Goal: Task Accomplishment & Management: Complete application form

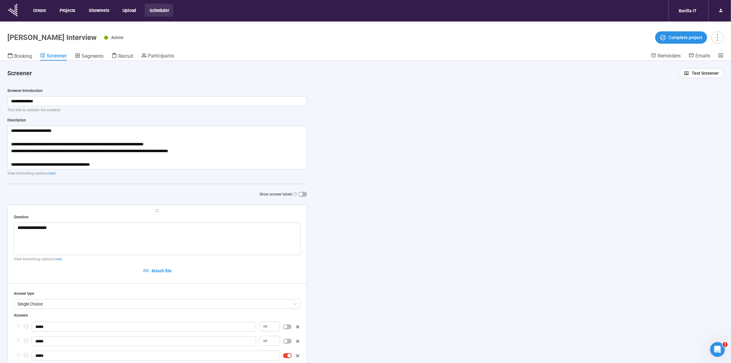
click at [183, 76] on h4 "Screener" at bounding box center [340, 73] width 667 height 9
click at [218, 125] on div "**********" at bounding box center [157, 142] width 300 height 109
click at [167, 54] on span "Participants" at bounding box center [161, 56] width 26 height 6
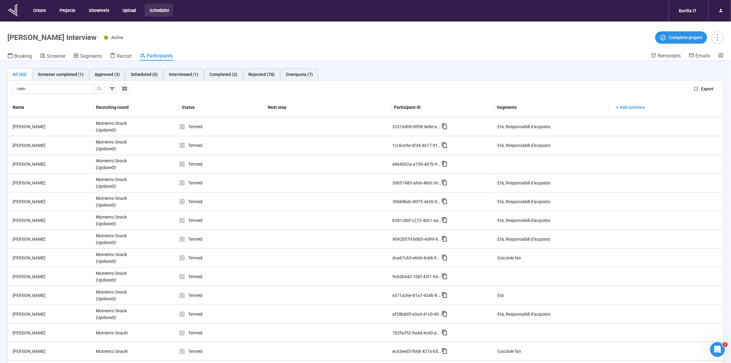
click at [197, 42] on div "Active Complete project" at bounding box center [414, 37] width 620 height 12
click at [125, 56] on span "Recruit" at bounding box center [124, 56] width 15 height 6
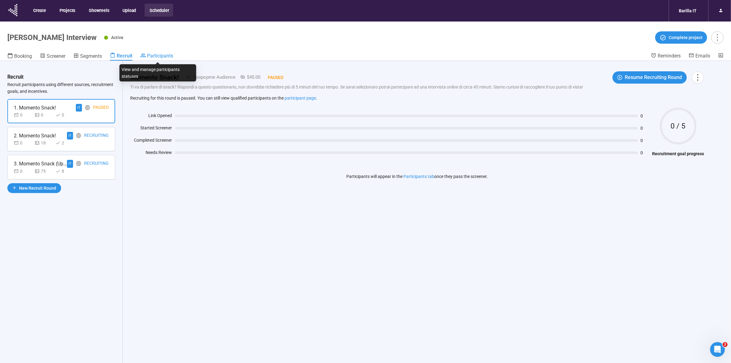
click at [159, 59] on link "Participants" at bounding box center [156, 56] width 33 height 7
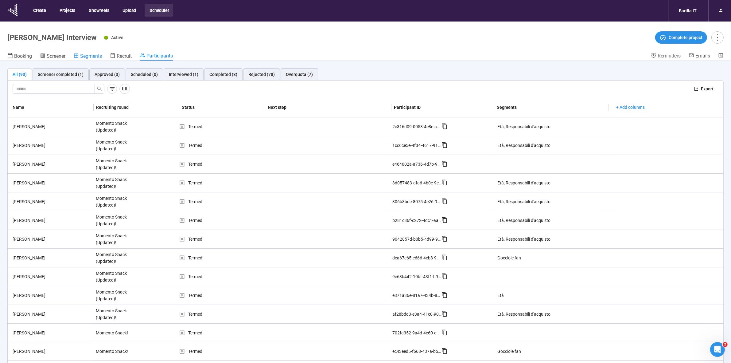
click at [89, 56] on span "Segments" at bounding box center [91, 56] width 22 height 6
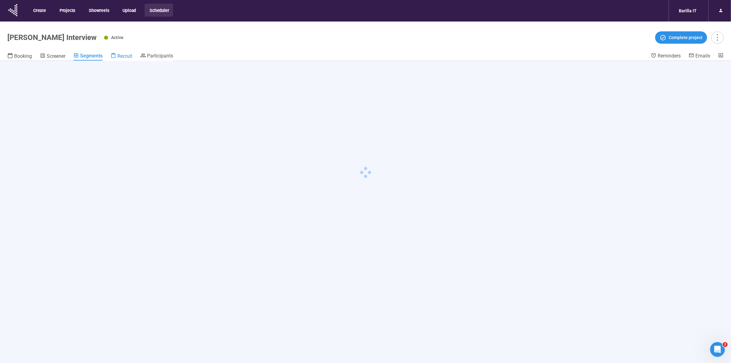
click at [128, 55] on span "Recruit" at bounding box center [124, 56] width 15 height 6
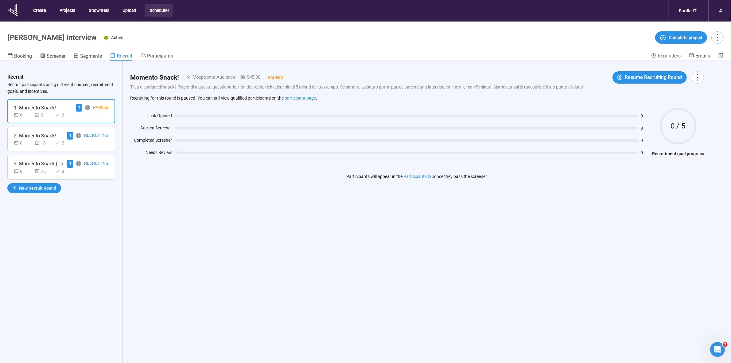
click at [82, 168] on div "0 75 8" at bounding box center [61, 171] width 95 height 7
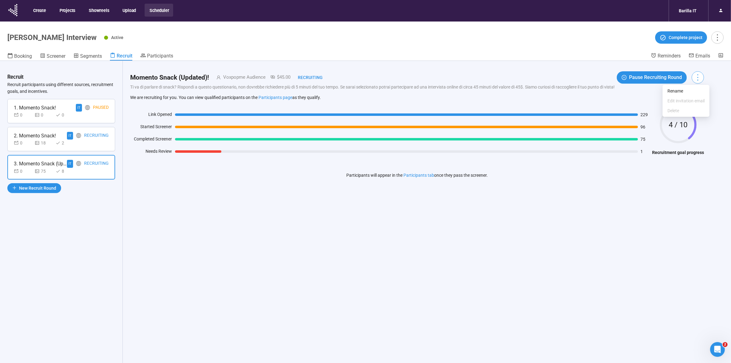
click at [589, 78] on icon "more" at bounding box center [698, 77] width 8 height 8
click at [55, 58] on span "Screener" at bounding box center [56, 56] width 19 height 6
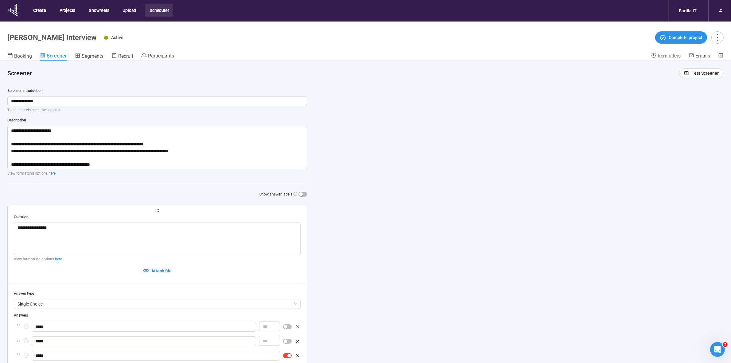
click at [91, 51] on header "[PERSON_NAME] Snack Interview Active Complete project Booking Screener Segments…" at bounding box center [365, 40] width 731 height 39
click at [93, 54] on span "Segments" at bounding box center [93, 56] width 22 height 6
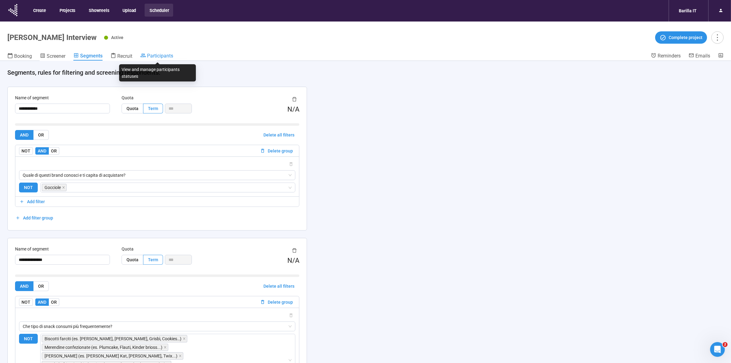
click at [152, 56] on span "Participants" at bounding box center [160, 56] width 26 height 6
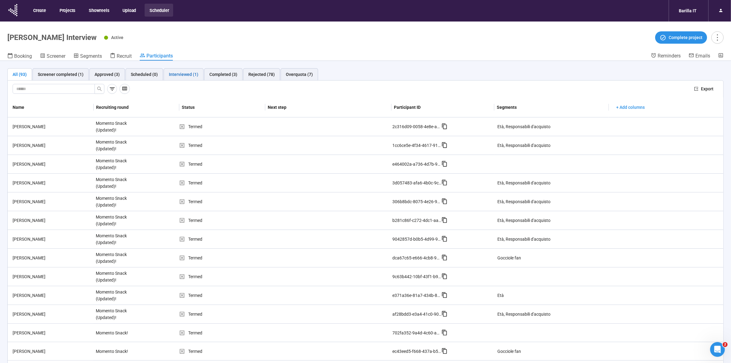
click at [181, 77] on div "Interviewed (1)" at bounding box center [183, 74] width 29 height 7
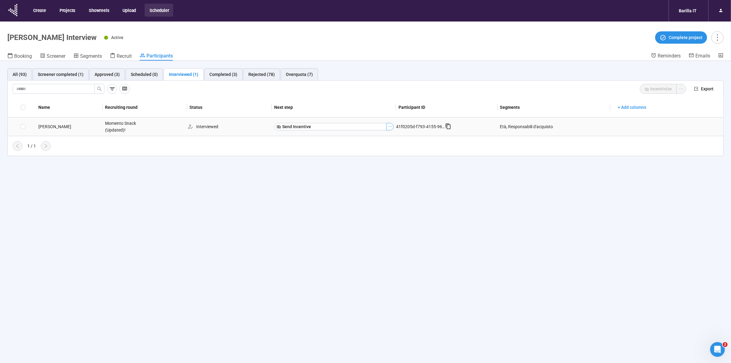
click at [388, 126] on icon "ellipsis" at bounding box center [390, 126] width 5 height 5
click at [373, 137] on span "Mark as No show" at bounding box center [368, 138] width 39 height 7
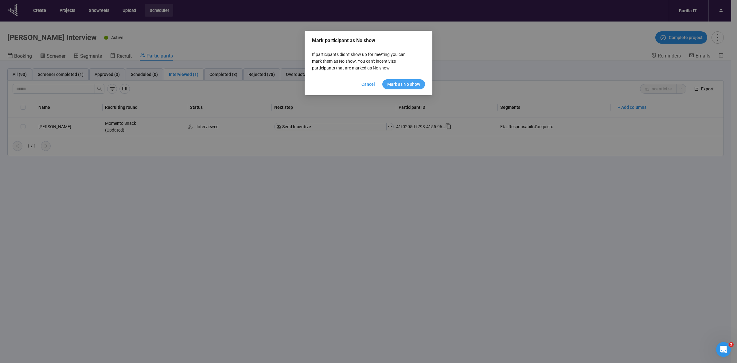
click at [412, 85] on span "Mark as No show" at bounding box center [403, 84] width 33 height 7
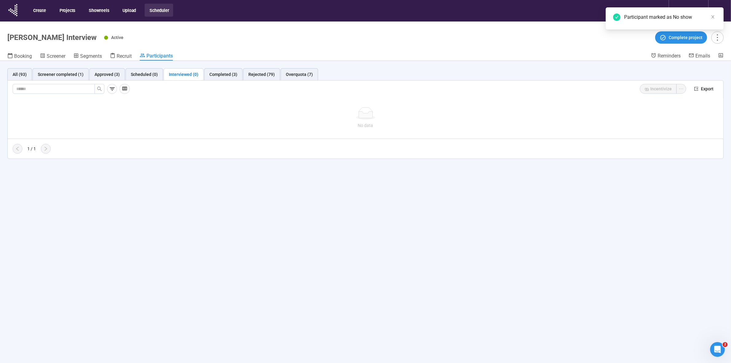
drag, startPoint x: 370, startPoint y: 215, endPoint x: 406, endPoint y: 217, distance: 35.4
click at [370, 216] on div "All (93) Screener completed (1) Approved (3) Scheduled (0) Interviewed (0) Comp…" at bounding box center [365, 222] width 731 height 323
click at [589, 34] on span "Complete project" at bounding box center [686, 37] width 34 height 7
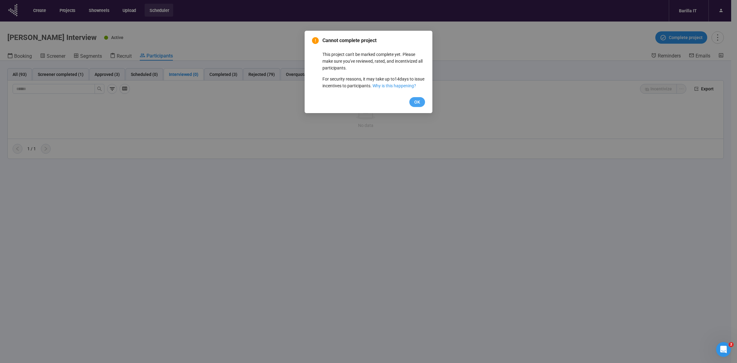
click at [417, 105] on span "OK" at bounding box center [417, 102] width 6 height 7
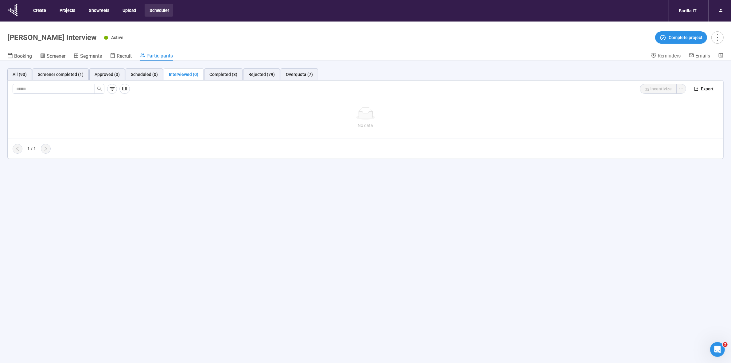
click at [363, 236] on div "All (93) Screener completed (1) Approved (3) Scheduled (0) Interviewed (0) Comp…" at bounding box center [365, 222] width 731 height 323
click at [116, 57] on div "Recruit" at bounding box center [121, 56] width 22 height 6
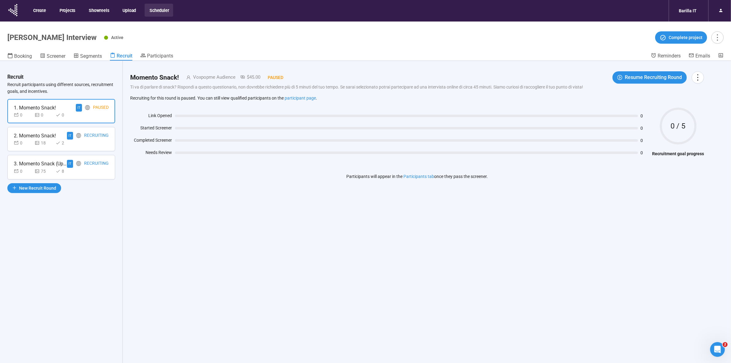
click at [88, 141] on div "0 18 2" at bounding box center [61, 142] width 95 height 7
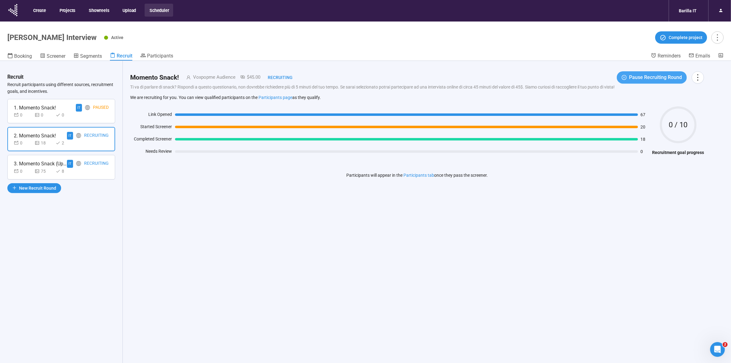
click at [589, 76] on span "Pause Recruiting Round" at bounding box center [655, 77] width 53 height 8
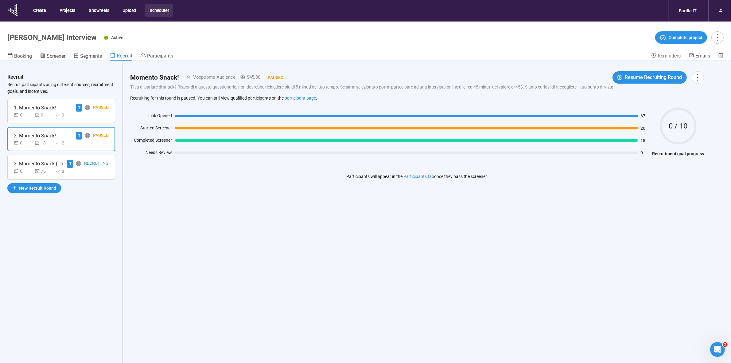
click at [60, 174] on div "3. Momento Snack (Updated)! IT Recruiting 0 75 8" at bounding box center [61, 167] width 108 height 24
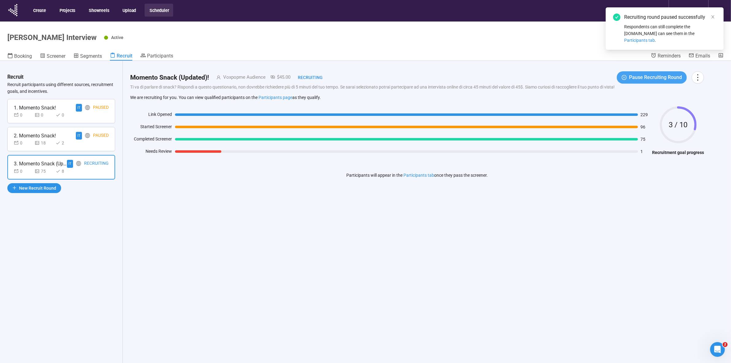
click at [589, 75] on span "Pause Recruiting Round" at bounding box center [655, 77] width 53 height 8
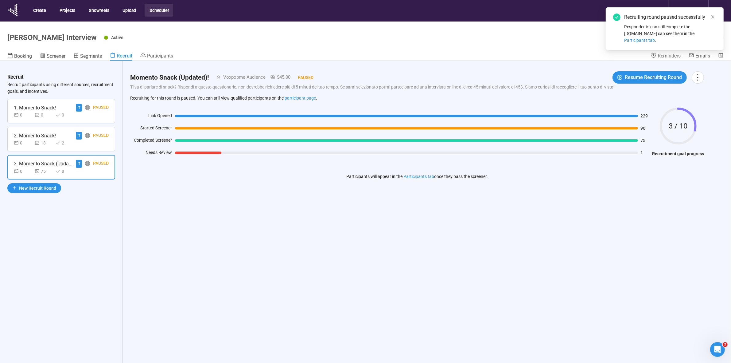
click at [577, 228] on div "Momento Snack (Updated)! Voxpopme Audience $45.00 Paused Resume Recruiting Roun…" at bounding box center [417, 222] width 589 height 323
click at [586, 193] on div "Momento Snack (Updated)! Voxpopme Audience $45.00 Paused Resume Recruiting Roun…" at bounding box center [417, 130] width 589 height 138
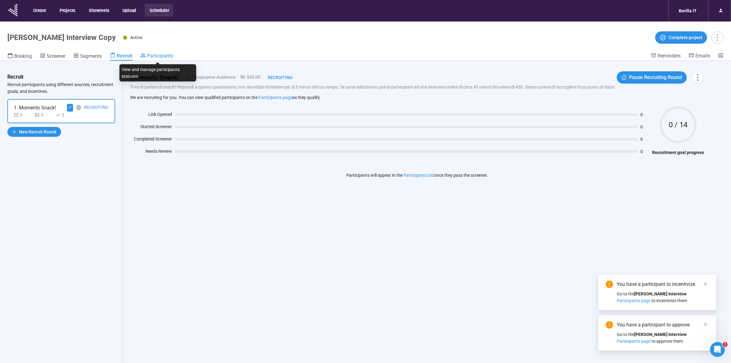
click at [162, 58] on span "Participants" at bounding box center [160, 56] width 26 height 6
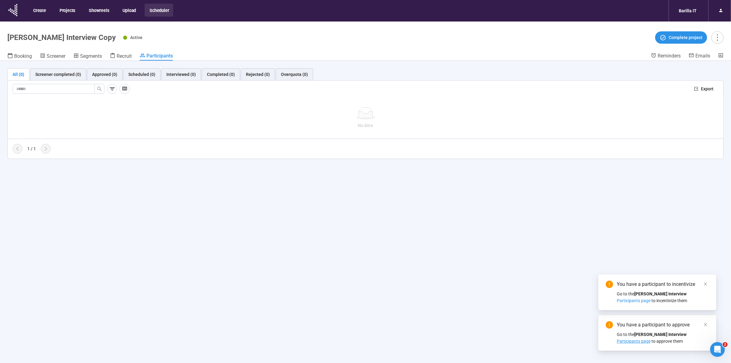
click at [651, 338] on span "Participants page" at bounding box center [634, 340] width 34 height 5
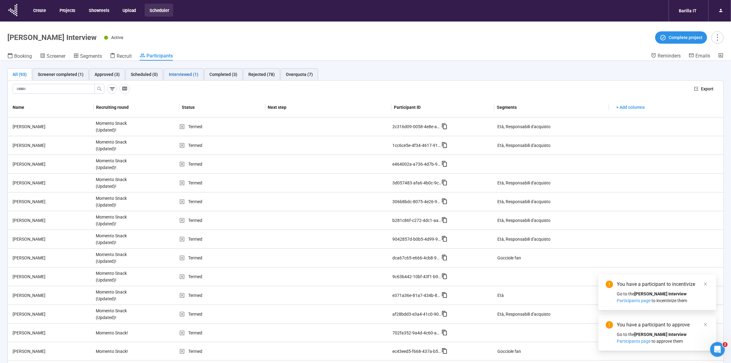
click at [189, 74] on div "Interviewed (1)" at bounding box center [183, 74] width 29 height 7
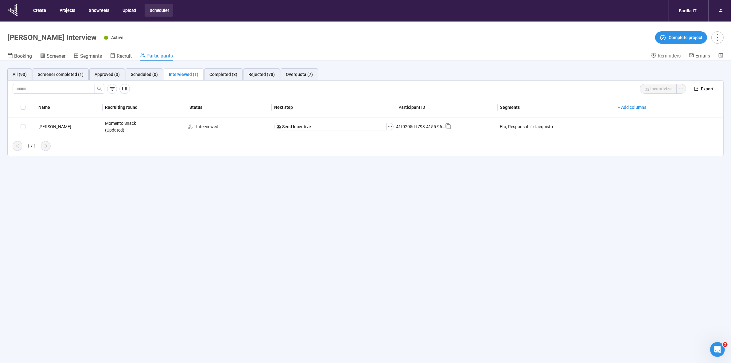
click at [120, 189] on div "All (93) Screener completed (1) Approved (3) Scheduled (0) Interviewed (1) Comp…" at bounding box center [365, 222] width 731 height 323
click at [241, 281] on div "All (93) Screener completed (1) Approved (3) Scheduled (0) Interviewed (1) Comp…" at bounding box center [365, 222] width 731 height 323
click at [163, 13] on button "Scheduler" at bounding box center [159, 10] width 29 height 13
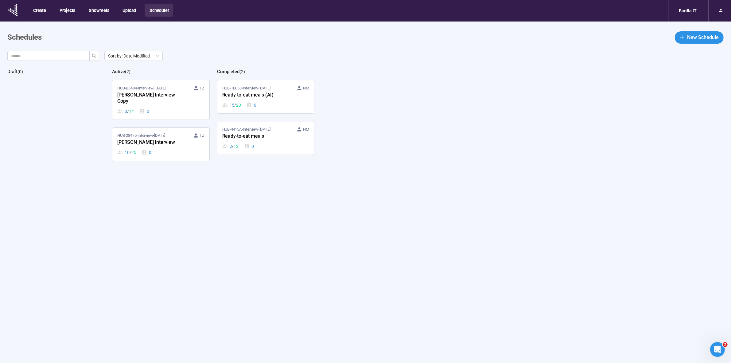
click at [185, 210] on div "HUB-B6484 • Interview • Sep 29 TZ Gocciole Snack Interview Copy 0 / 14 0 HUB-28…" at bounding box center [160, 225] width 97 height 291
click at [151, 93] on div "Gocciole Snack Interview Copy" at bounding box center [151, 98] width 68 height 14
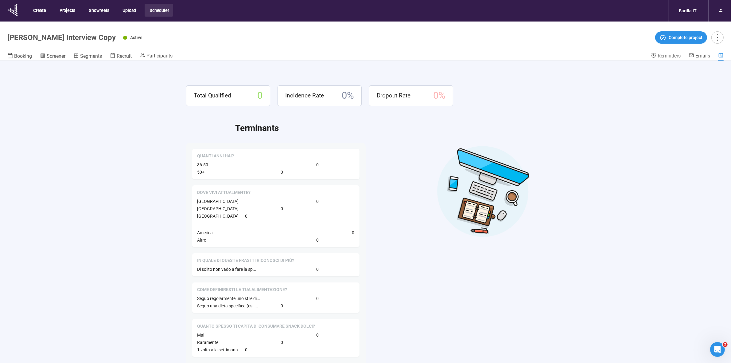
click at [154, 48] on header "Gocciole Snack Interview Copy Active Complete project Booking Screener Segments…" at bounding box center [365, 40] width 731 height 39
click at [156, 56] on span "Participants" at bounding box center [159, 56] width 26 height 6
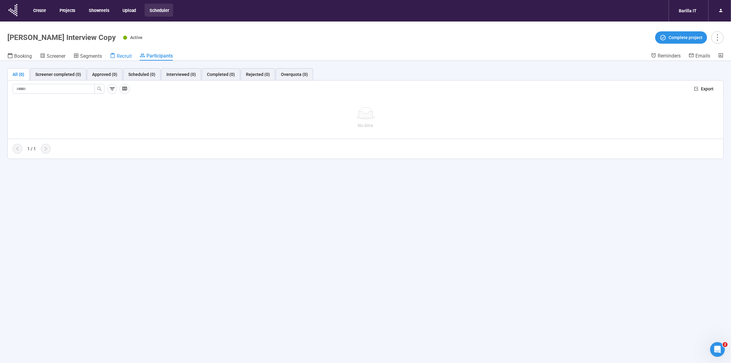
click at [124, 53] on span "Recruit" at bounding box center [124, 56] width 15 height 6
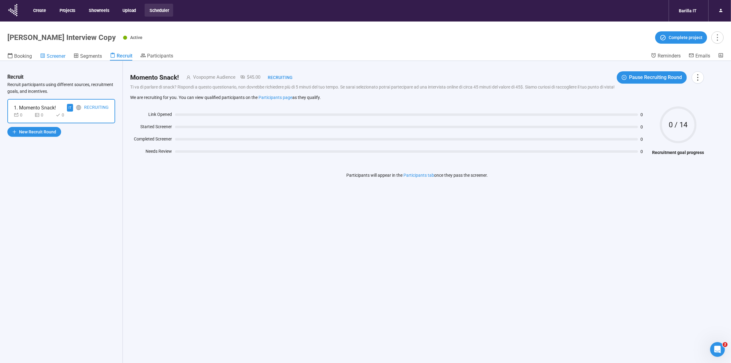
click at [57, 56] on span "Screener" at bounding box center [56, 56] width 19 height 6
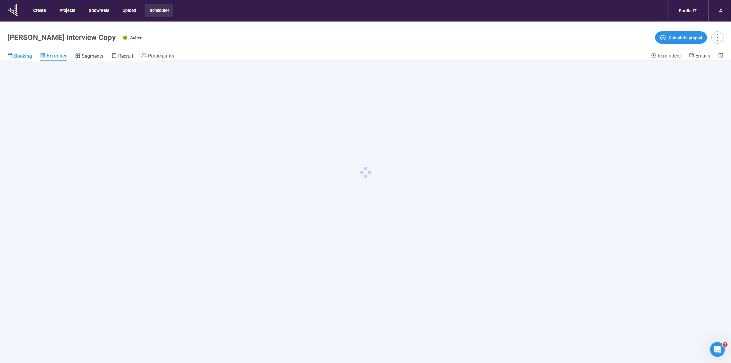
click at [17, 58] on span "Booking" at bounding box center [23, 56] width 18 height 6
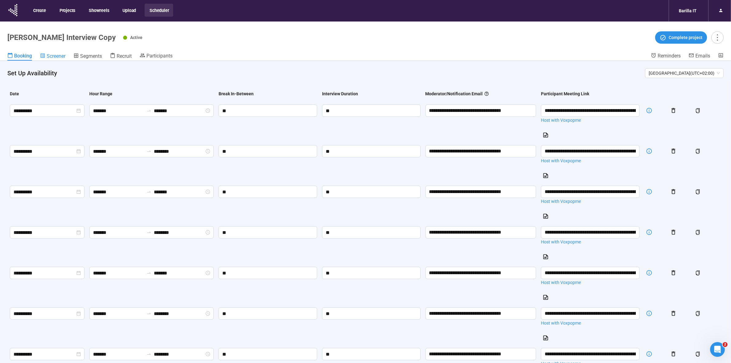
click at [56, 55] on span "Screener" at bounding box center [56, 56] width 19 height 6
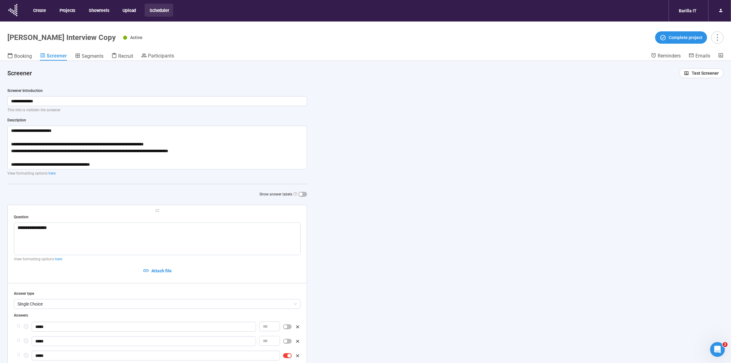
click at [352, 143] on div "**********" at bounding box center [365, 222] width 731 height 323
click at [163, 58] on span "Participants" at bounding box center [161, 56] width 26 height 6
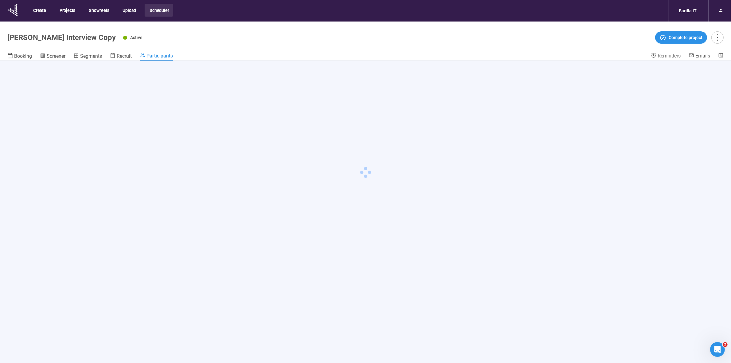
click at [263, 47] on header "Gocciole Snack Interview Copy Active Complete project Booking Screener Segments…" at bounding box center [365, 40] width 731 height 39
click at [263, 48] on header "Gocciole Snack Interview Copy Active Complete project Booking Screener Segments…" at bounding box center [365, 40] width 731 height 39
click at [261, 48] on header "Gocciole Snack Interview Copy Active Complete project Booking Screener Segments…" at bounding box center [365, 40] width 731 height 39
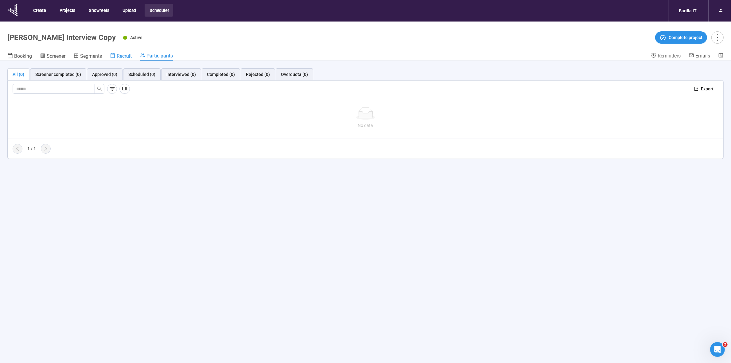
click at [120, 57] on span "Recruit" at bounding box center [124, 56] width 15 height 6
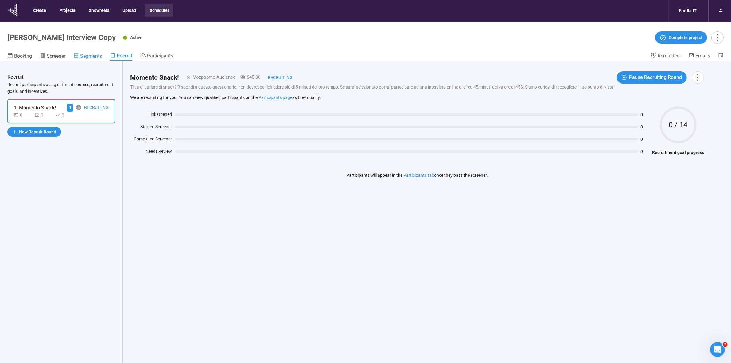
click at [89, 56] on span "Segments" at bounding box center [91, 56] width 22 height 6
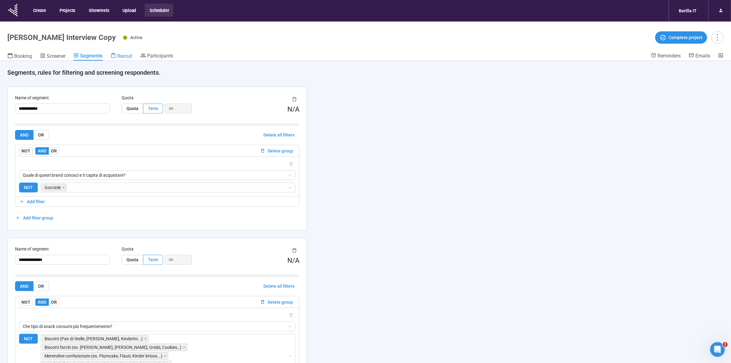
click at [122, 53] on span "Recruit" at bounding box center [124, 56] width 15 height 6
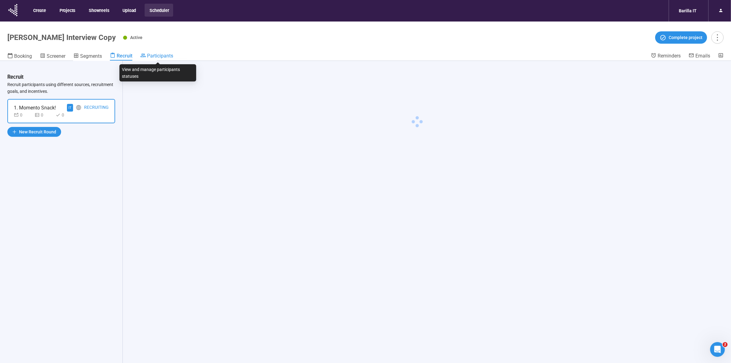
click at [156, 59] on link "Participants" at bounding box center [156, 56] width 33 height 7
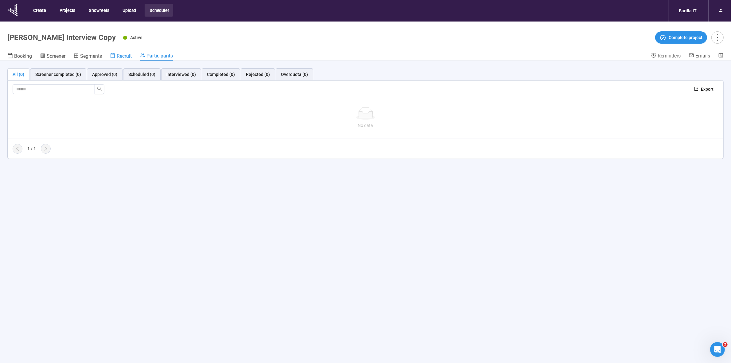
click at [117, 56] on span "Recruit" at bounding box center [124, 56] width 15 height 6
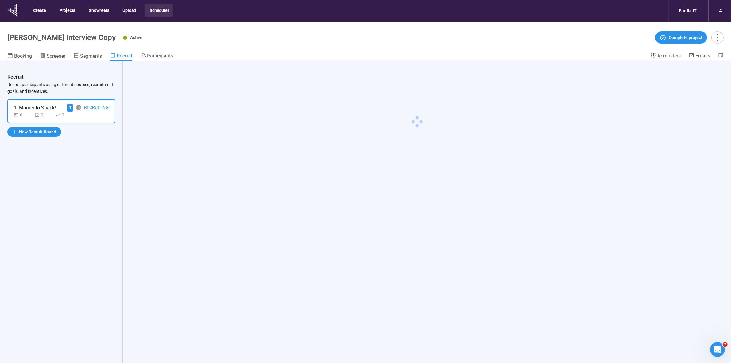
click at [164, 250] on div at bounding box center [417, 222] width 589 height 323
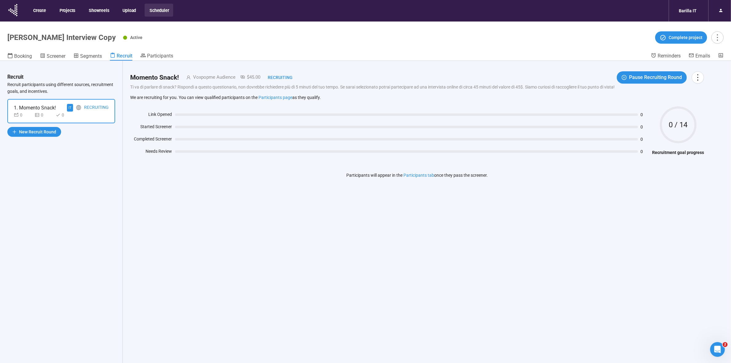
click at [208, 57] on div "Booking Screener Segments Recruit Participants" at bounding box center [329, 57] width 644 height 8
click at [259, 192] on div "Momento Snack! Voxpopme Audience $45.00 Recruiting Pause Recruiting Round Ti va…" at bounding box center [417, 129] width 589 height 137
click at [169, 55] on span "Participants" at bounding box center [160, 56] width 26 height 6
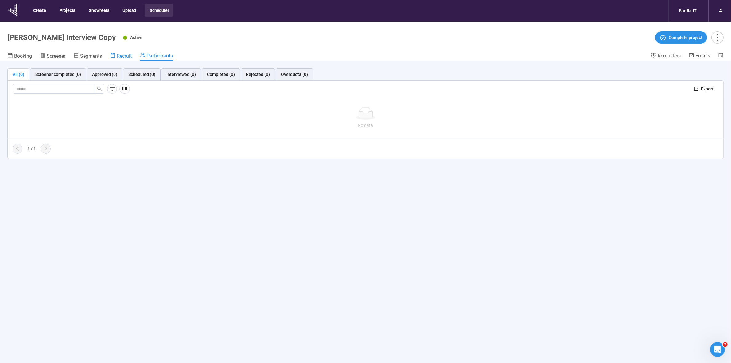
click at [122, 56] on span "Recruit" at bounding box center [124, 56] width 15 height 6
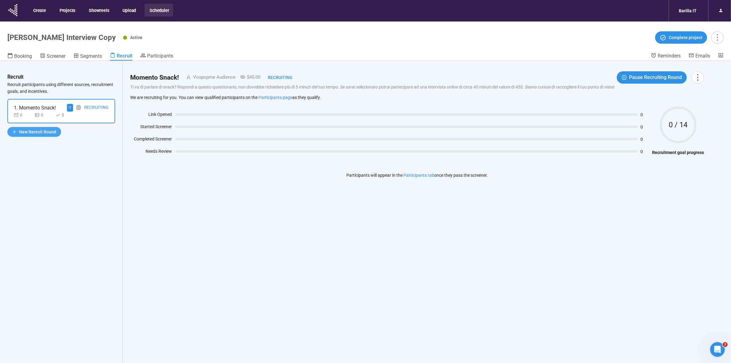
click at [46, 129] on span "New Recruit Round" at bounding box center [37, 131] width 37 height 7
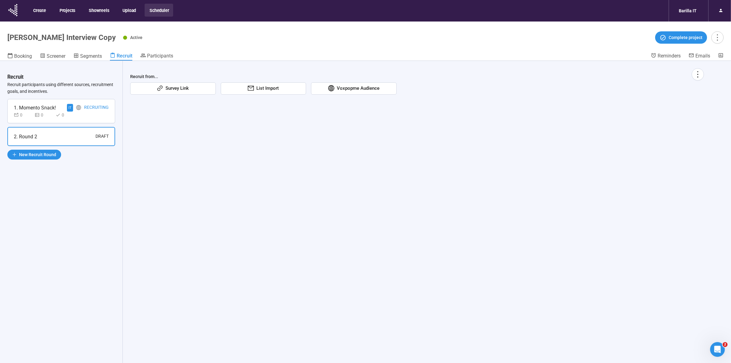
click at [366, 86] on span "Voxpopme Audience" at bounding box center [356, 88] width 45 height 7
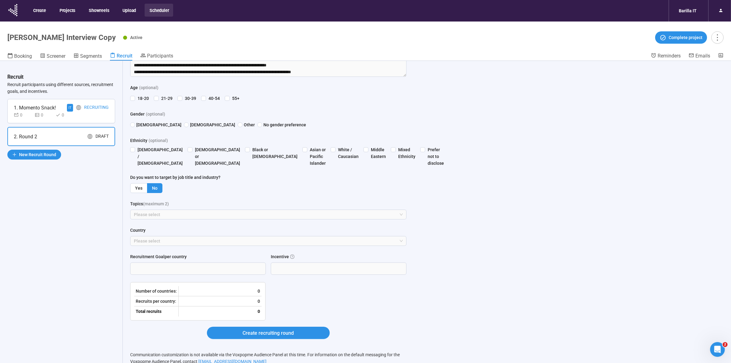
scroll to position [118, 0]
click at [280, 211] on div at bounding box center [265, 214] width 267 height 7
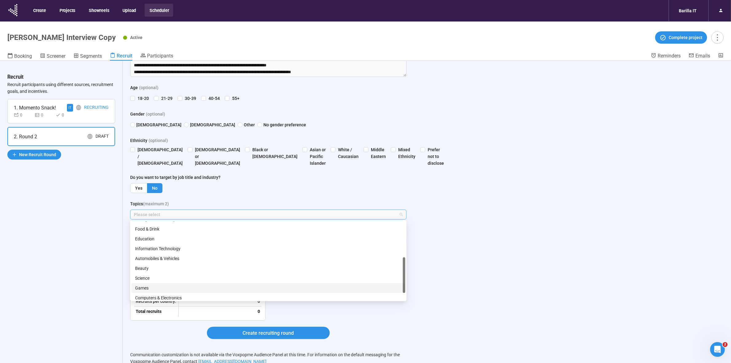
scroll to position [99, 0]
type input "*"
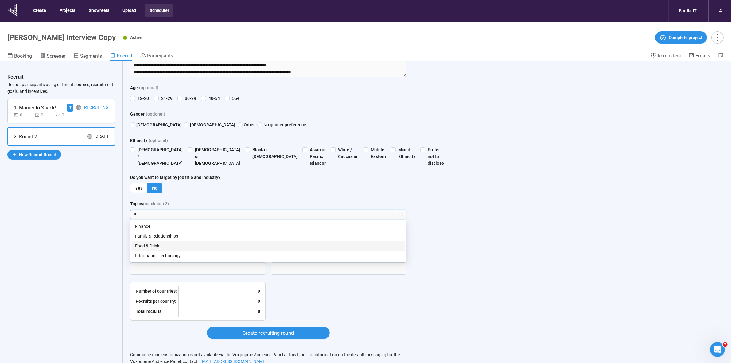
click at [176, 246] on div "Food & Drink" at bounding box center [268, 245] width 267 height 7
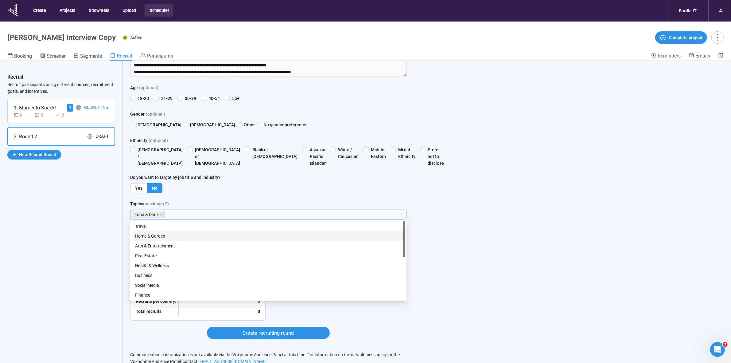
click at [92, 236] on div "Recruit Recruit participants using different sources, recruitment goals, and in…" at bounding box center [61, 222] width 123 height 323
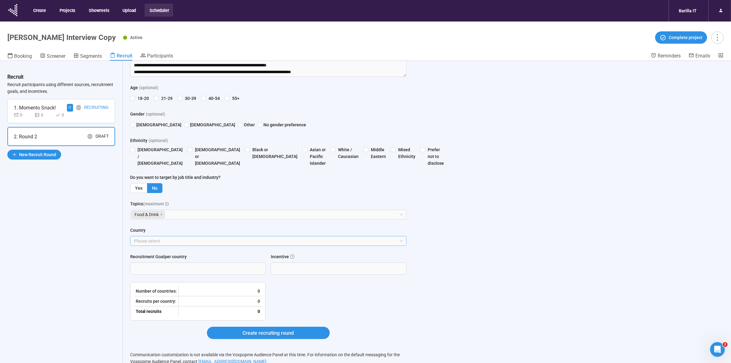
click at [171, 239] on div at bounding box center [265, 240] width 267 height 7
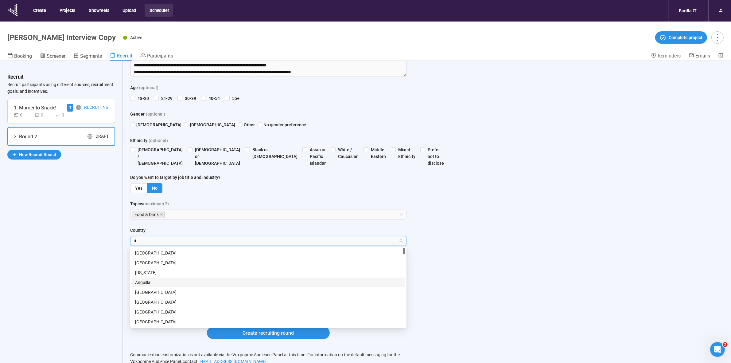
type input "**"
click at [167, 300] on div "Italy" at bounding box center [268, 301] width 267 height 7
click at [102, 289] on div "Recruit Recruit participants using different sources, recruitment goals, and in…" at bounding box center [61, 222] width 123 height 323
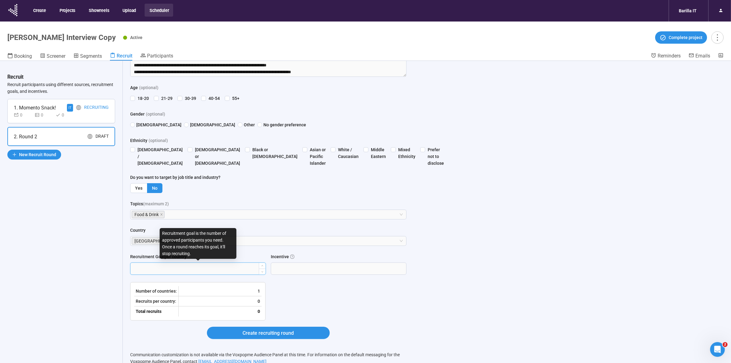
click at [181, 269] on input "Recruitment Goal per country" at bounding box center [198, 269] width 135 height 12
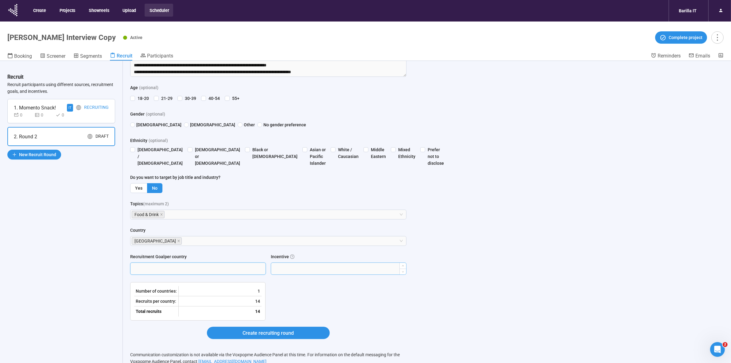
type input "**"
drag, startPoint x: 299, startPoint y: 268, endPoint x: 230, endPoint y: 267, distance: 69.1
click at [230, 267] on div "Recruitment Goal per country ** Incentive ******" at bounding box center [268, 267] width 276 height 29
type input "*****"
click at [301, 294] on form "**********" at bounding box center [268, 178] width 276 height 335
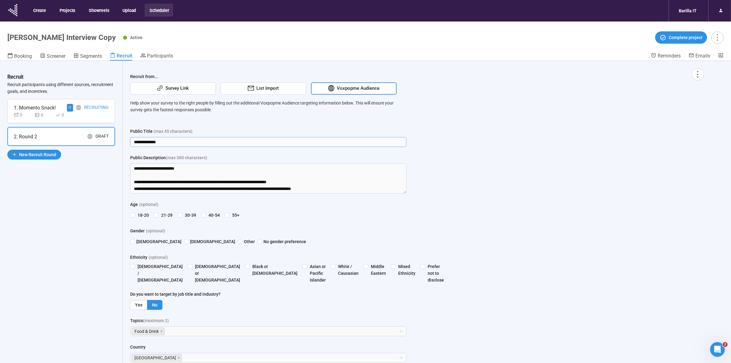
click at [167, 142] on input "**********" at bounding box center [268, 142] width 276 height 10
drag, startPoint x: 164, startPoint y: 142, endPoint x: 108, endPoint y: 145, distance: 55.3
click at [108, 145] on div "**********" at bounding box center [365, 222] width 731 height 323
type input "*"
drag, startPoint x: 174, startPoint y: 140, endPoint x: 104, endPoint y: 146, distance: 70.0
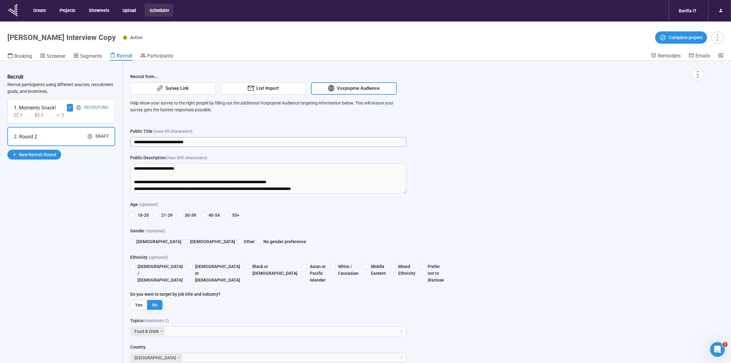
click at [104, 146] on div "**********" at bounding box center [365, 222] width 731 height 323
click at [176, 139] on input "**********" at bounding box center [268, 142] width 276 height 10
click at [186, 142] on input "**********" at bounding box center [268, 142] width 276 height 10
type input "**********"
click at [521, 199] on div "**********" at bounding box center [417, 277] width 574 height 418
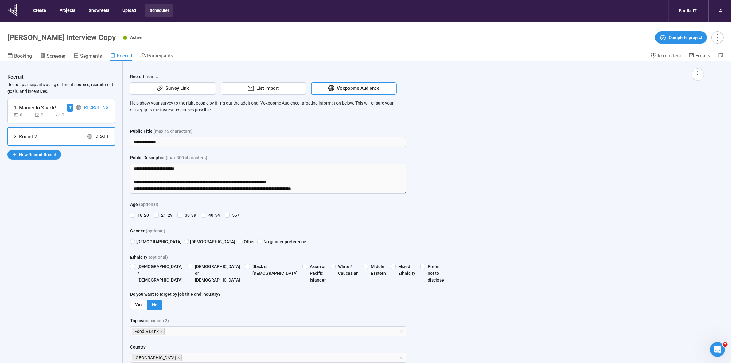
click at [458, 214] on div "**********" at bounding box center [417, 277] width 574 height 418
click at [158, 55] on span "Participants" at bounding box center [160, 56] width 26 height 6
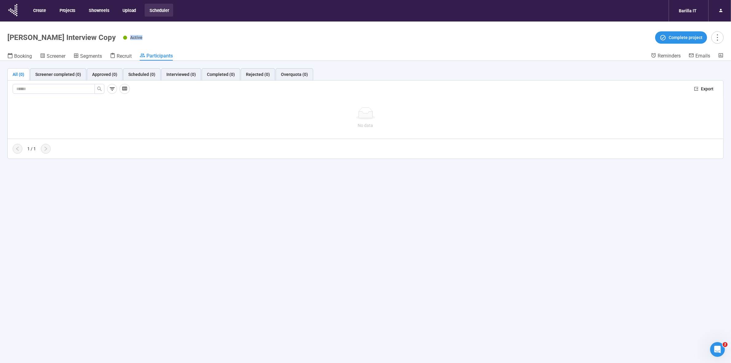
drag, startPoint x: 125, startPoint y: 38, endPoint x: 147, endPoint y: 38, distance: 22.7
click at [147, 38] on div "Active Complete project" at bounding box center [423, 37] width 601 height 12
click at [141, 39] on div "Active Complete project" at bounding box center [423, 37] width 601 height 12
click at [118, 59] on link "Recruit" at bounding box center [121, 57] width 22 height 8
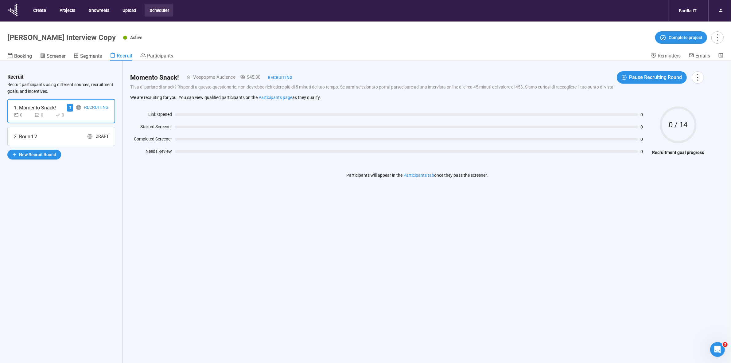
click at [49, 134] on div "2. Round 2 Draft" at bounding box center [61, 137] width 95 height 8
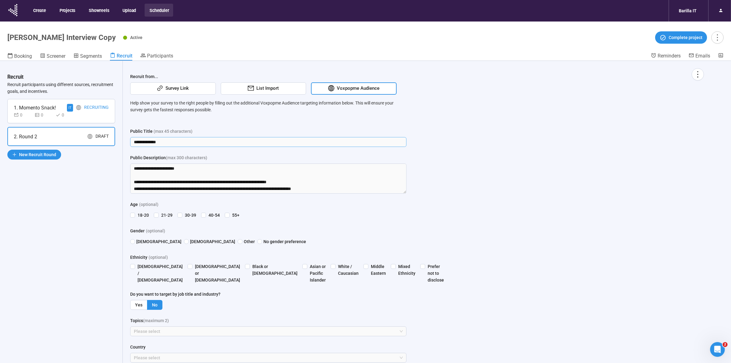
click at [167, 143] on input "**********" at bounding box center [268, 142] width 276 height 10
click at [457, 169] on div "**********" at bounding box center [417, 277] width 574 height 418
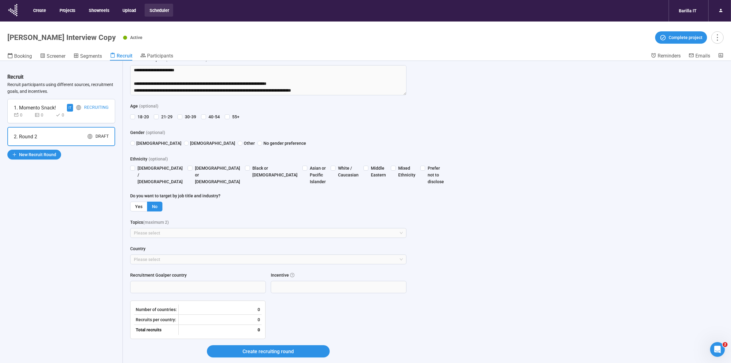
scroll to position [118, 0]
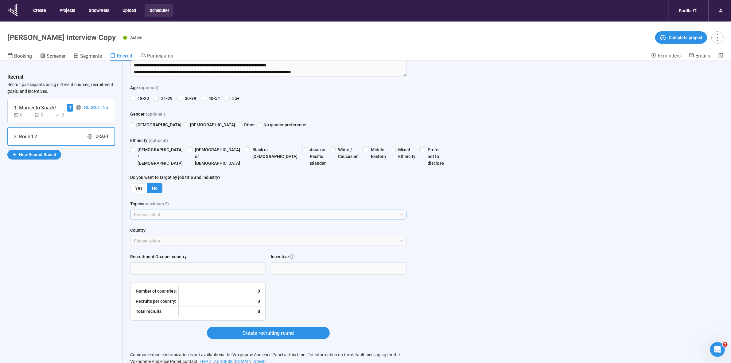
click at [157, 214] on div at bounding box center [265, 214] width 267 height 7
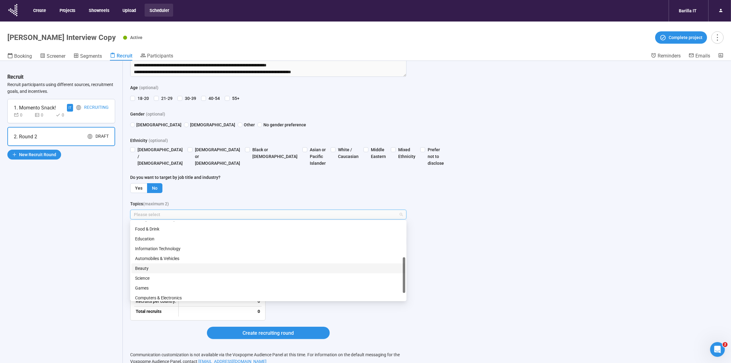
scroll to position [137, 0]
type input "*"
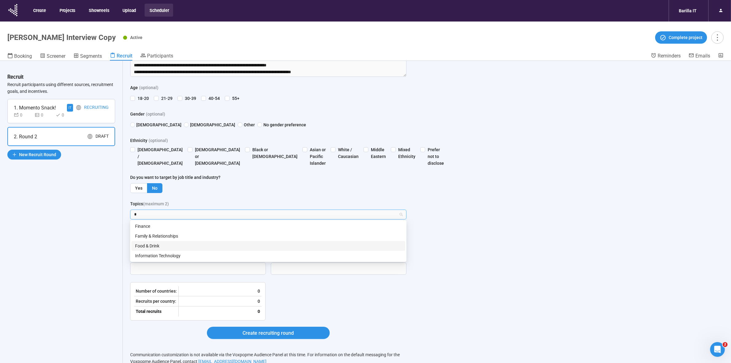
click at [178, 243] on div "Food & Drink" at bounding box center [268, 245] width 267 height 7
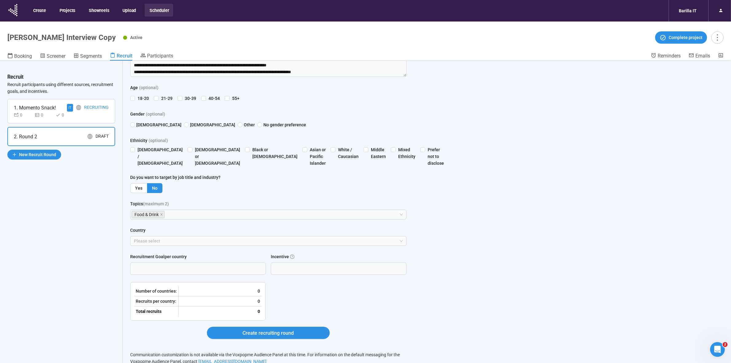
click at [86, 250] on div "Recruit Recruit participants using different sources, recruitment goals, and in…" at bounding box center [61, 222] width 123 height 323
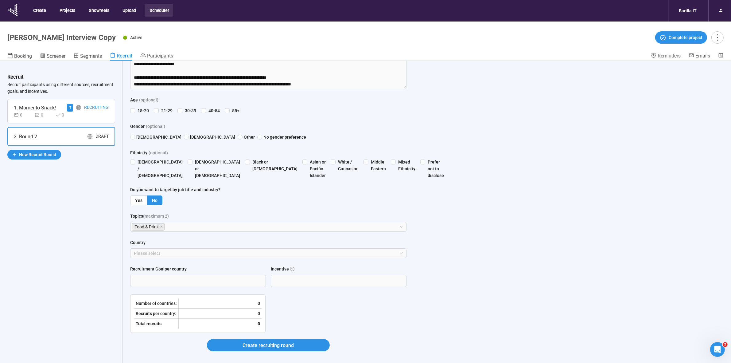
scroll to position [118, 0]
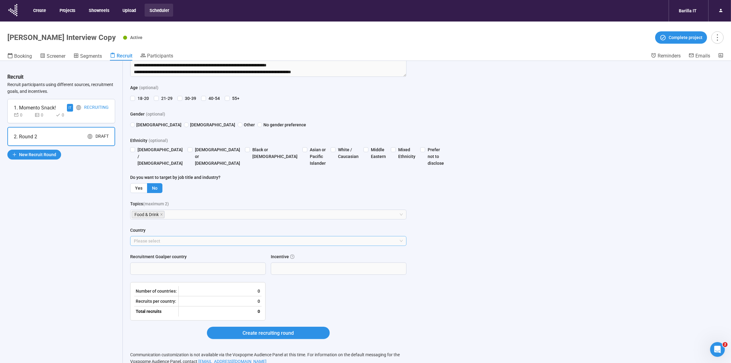
click at [240, 241] on div at bounding box center [265, 240] width 267 height 7
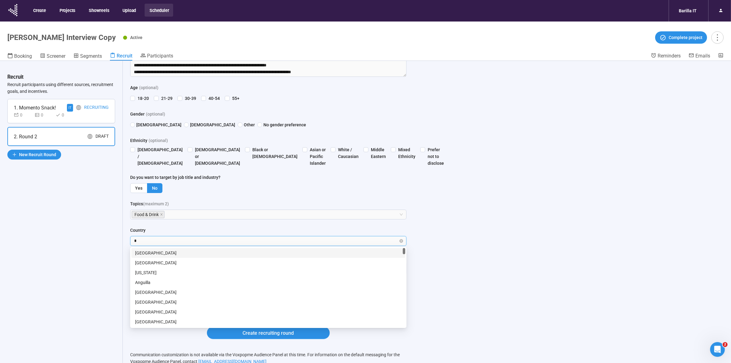
type input "**"
click at [220, 303] on div "Italy" at bounding box center [268, 301] width 267 height 7
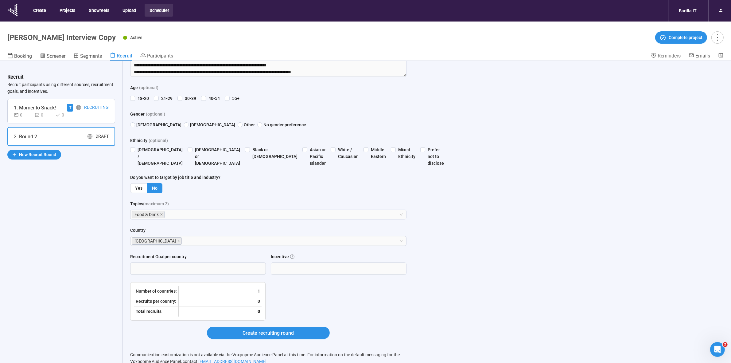
click at [64, 274] on div "Recruit Recruit participants using different sources, recruitment goals, and in…" at bounding box center [61, 222] width 123 height 323
drag, startPoint x: 270, startPoint y: 265, endPoint x: 234, endPoint y: 263, distance: 35.4
click at [236, 263] on div "Recruitment Goal per country Incentive ******" at bounding box center [268, 267] width 276 height 29
type input "*****"
click at [186, 272] on input "Recruitment Goal per country" at bounding box center [198, 269] width 135 height 12
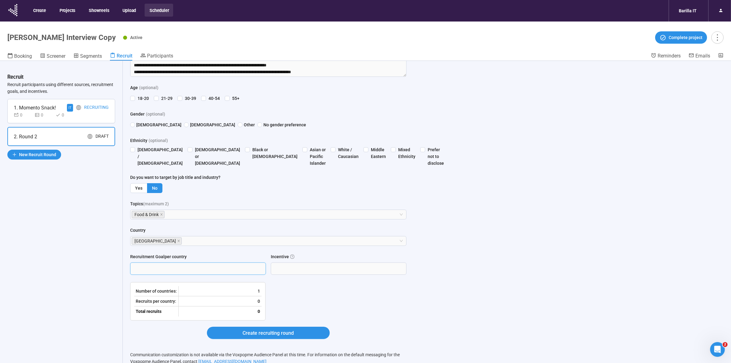
type input "*"
type input "**"
click at [388, 280] on div "Recruitment Goal per country ** Incentive *****" at bounding box center [268, 267] width 276 height 29
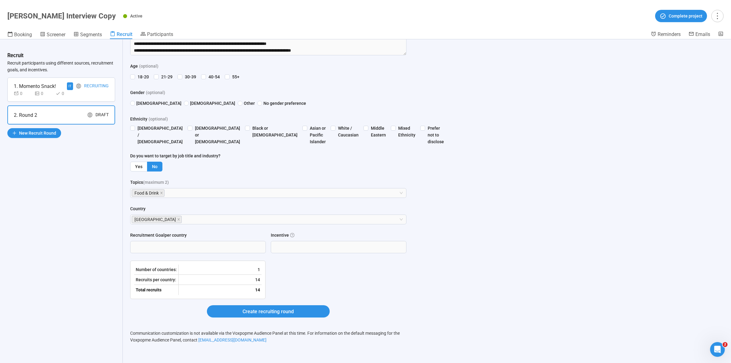
click at [362, 284] on form "**********" at bounding box center [268, 157] width 276 height 335
click at [280, 312] on span "Create recruiting round" at bounding box center [268, 311] width 51 height 8
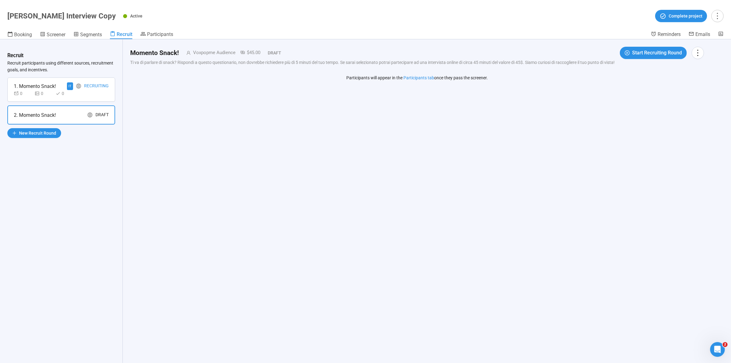
scroll to position [0, 0]
click at [652, 49] on span "Start Recruiting Round" at bounding box center [657, 53] width 50 height 8
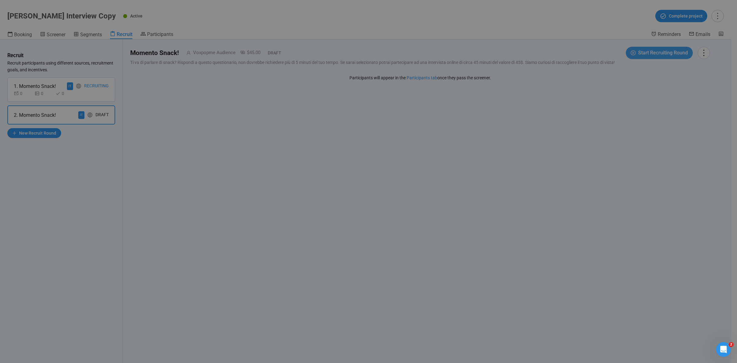
click at [652, 49] on div "Start recruiting round Are you sure you're ready to start this recruiting round…" at bounding box center [368, 181] width 737 height 363
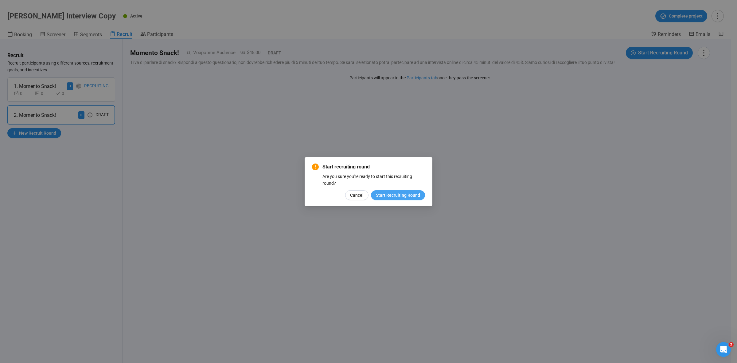
click at [408, 196] on span "Start Recruiting Round" at bounding box center [398, 195] width 44 height 7
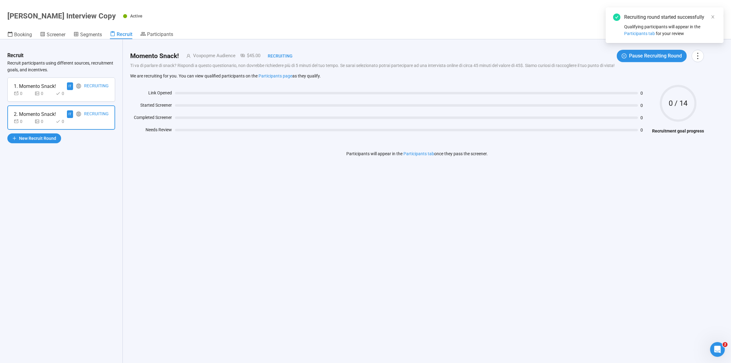
click at [412, 204] on div "Momento Snack! Voxpopme Audience $45.00 Recruiting Pause Recruiting Round Ti va…" at bounding box center [417, 200] width 589 height 323
click at [402, 199] on div "Momento Snack! Voxpopme Audience $45.00 Recruiting Pause Recruiting Round Ti va…" at bounding box center [417, 200] width 589 height 323
click at [287, 247] on div "Momento Snack! Voxpopme Audience $45.00 Recruiting Pause Recruiting Round Ti va…" at bounding box center [417, 200] width 589 height 323
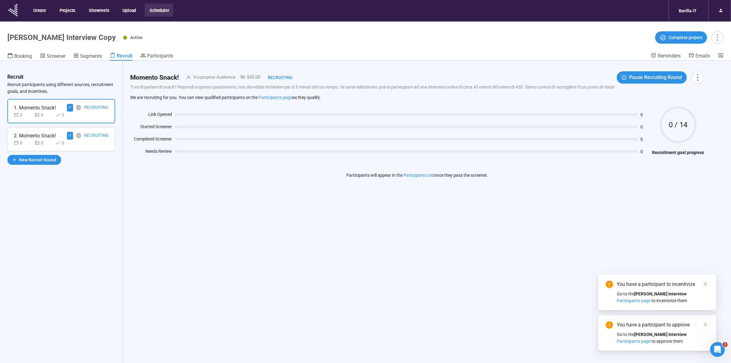
click at [381, 242] on div "Momento Snack! Voxpopme Audience $45.00 Recruiting Pause Recruiting Round Ti va…" at bounding box center [417, 222] width 589 height 323
click at [161, 55] on span "Participants" at bounding box center [160, 56] width 26 height 6
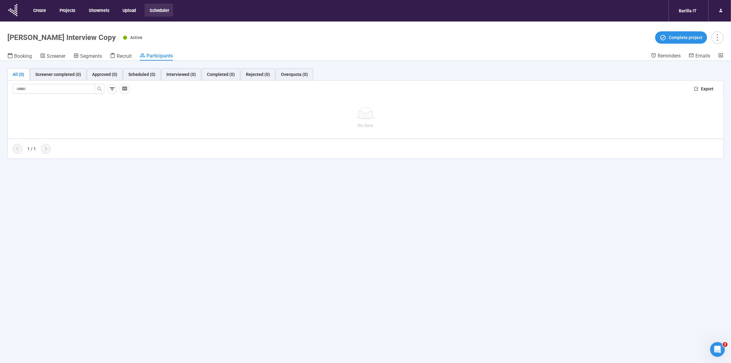
click at [241, 223] on div "All (0) Screener completed (0) Approved (0) Scheduled (0) Interviewed (0) Compl…" at bounding box center [365, 222] width 731 height 323
click at [122, 53] on div "Recruit" at bounding box center [121, 56] width 22 height 6
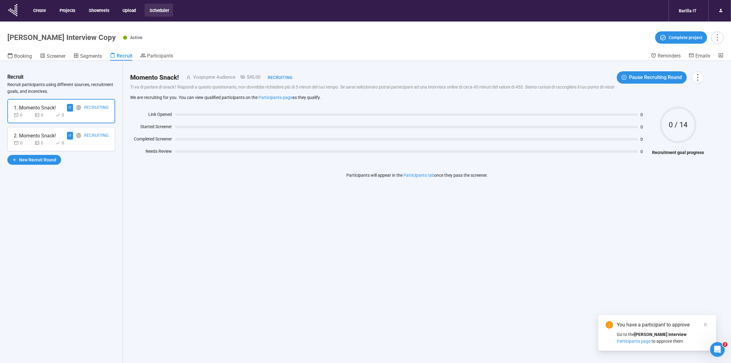
click at [481, 278] on div "Momento Snack! Voxpopme Audience $45.00 Recruiting Pause Recruiting Round Ti va…" at bounding box center [417, 222] width 589 height 323
